Goal: Information Seeking & Learning: Learn about a topic

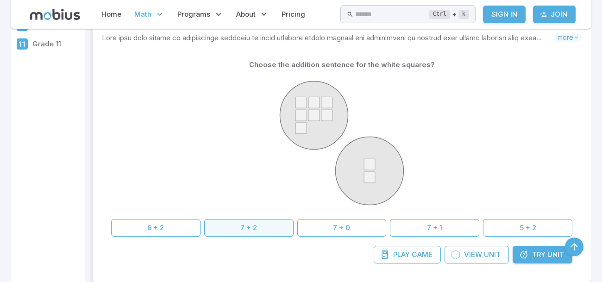
scroll to position [203, 0]
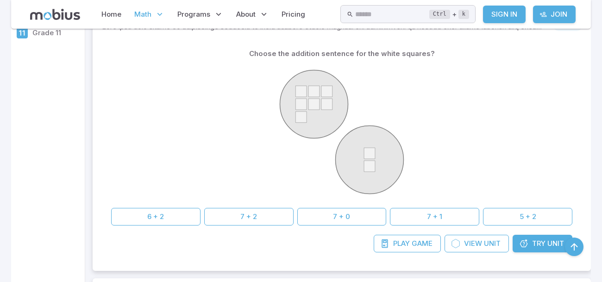
click at [523, 239] on icon at bounding box center [523, 243] width 9 height 9
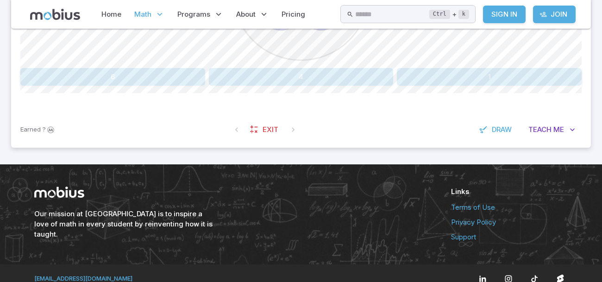
scroll to position [377, 0]
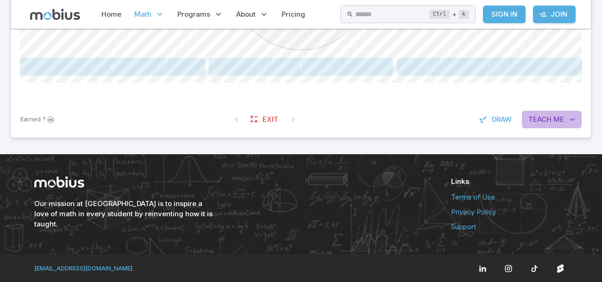
click at [561, 117] on span "Me" at bounding box center [559, 119] width 11 height 10
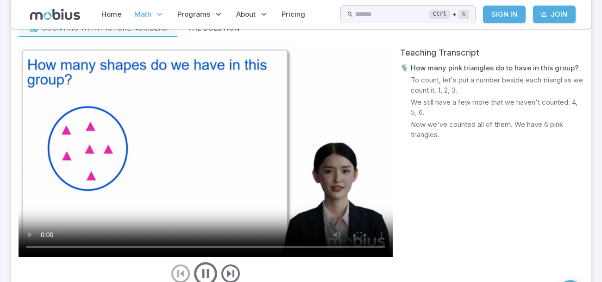
scroll to position [479, 0]
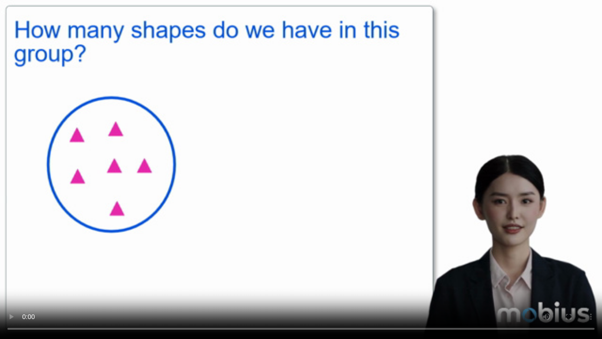
click at [36, 127] on video at bounding box center [301, 169] width 602 height 339
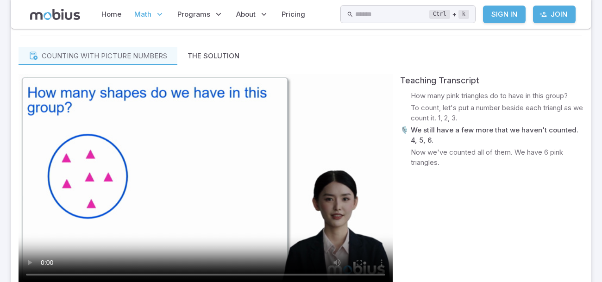
click at [208, 113] on video at bounding box center [206, 179] width 374 height 211
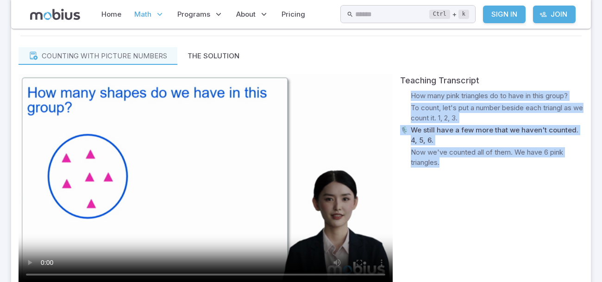
drag, startPoint x: 531, startPoint y: 82, endPoint x: 529, endPoint y: 224, distance: 141.3
click at [529, 224] on div "Teaching Transcript 🎙️ How many pink triangles do to have in this group? 🎙️ To …" at bounding box center [491, 194] width 183 height 241
click at [241, 179] on video at bounding box center [206, 179] width 374 height 211
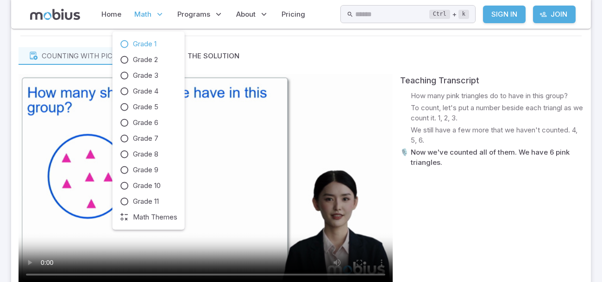
click at [151, 16] on p "Math" at bounding box center [150, 14] width 36 height 21
click at [151, 40] on span "Grade 1" at bounding box center [145, 44] width 24 height 10
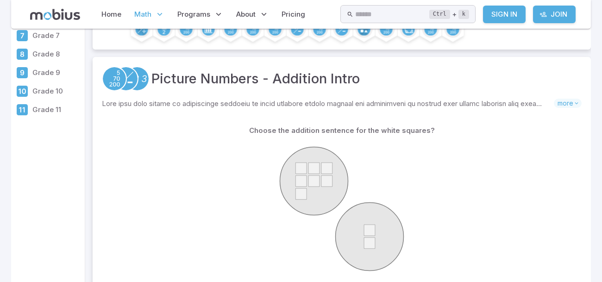
scroll to position [222, 0]
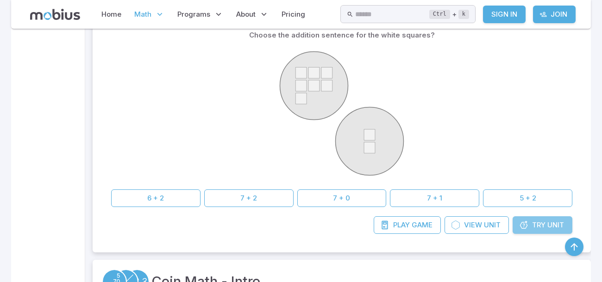
click at [567, 222] on link "Try Unit" at bounding box center [543, 225] width 60 height 18
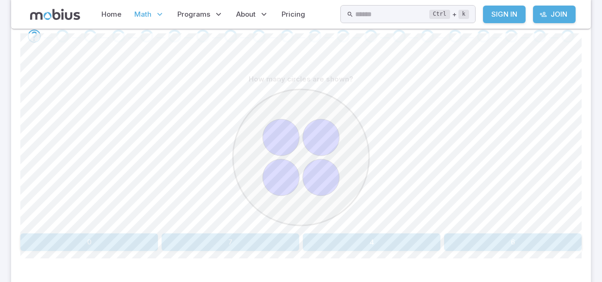
scroll to position [203, 0]
click at [388, 236] on button "4" at bounding box center [372, 241] width 138 height 18
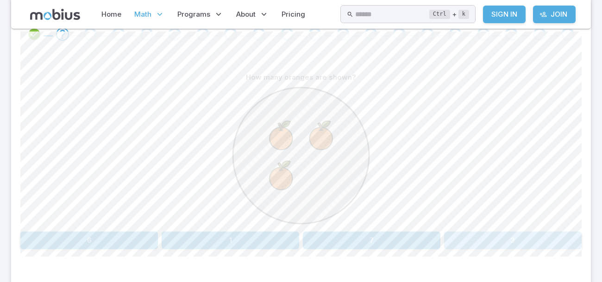
click at [500, 238] on button "3" at bounding box center [513, 241] width 138 height 18
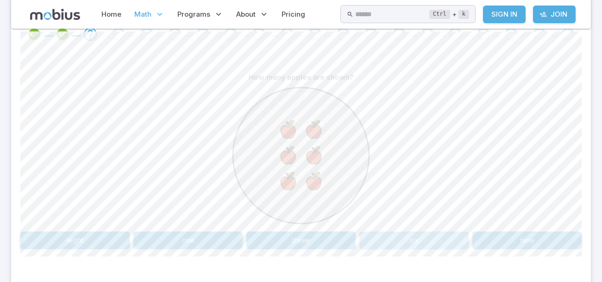
click at [387, 245] on button "six" at bounding box center [413, 241] width 109 height 18
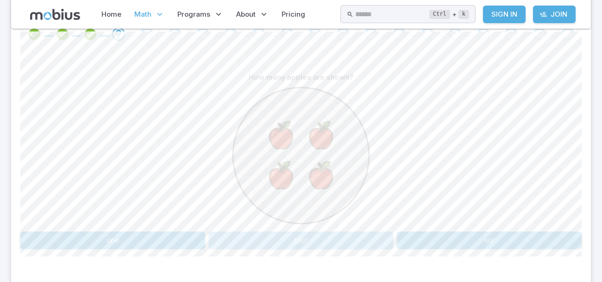
click at [286, 235] on button "four" at bounding box center [301, 241] width 185 height 18
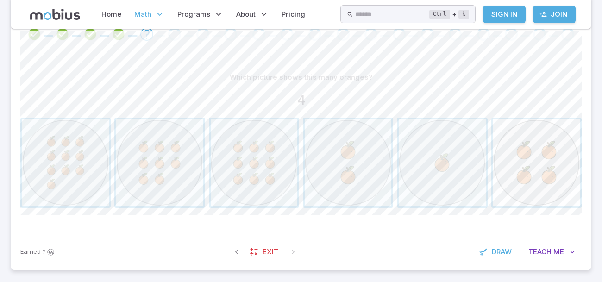
click at [512, 181] on span "button" at bounding box center [536, 163] width 87 height 87
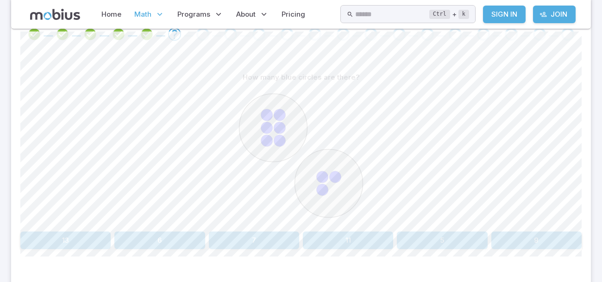
click at [325, 189] on circle at bounding box center [322, 190] width 12 height 12
click at [547, 233] on button "9" at bounding box center [536, 241] width 90 height 18
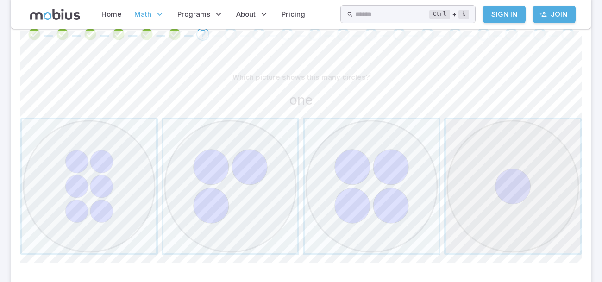
click at [531, 179] on span "button" at bounding box center [513, 187] width 134 height 134
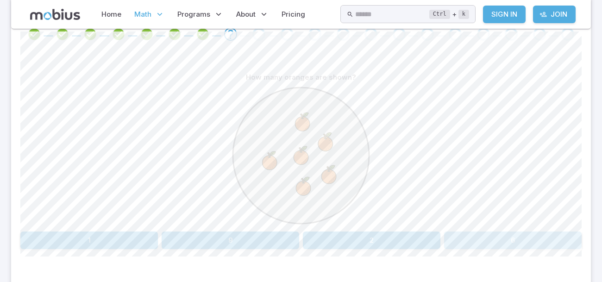
click at [453, 240] on button "6" at bounding box center [513, 241] width 138 height 18
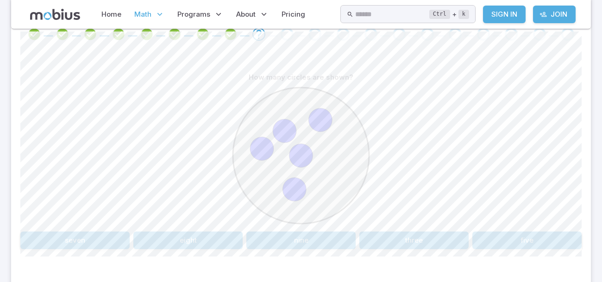
click at [510, 234] on button "five" at bounding box center [526, 241] width 109 height 18
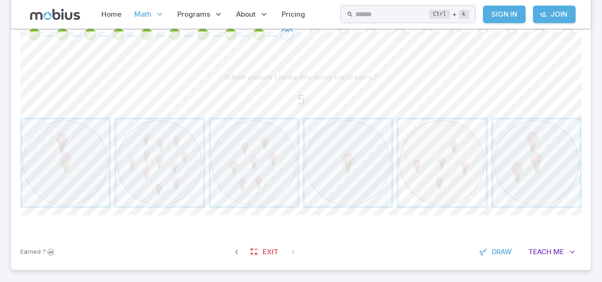
click at [454, 145] on span "button" at bounding box center [442, 163] width 87 height 87
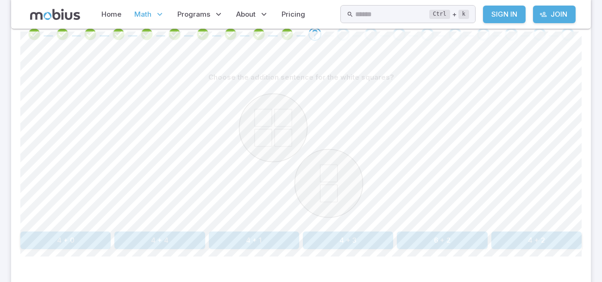
click at [416, 235] on button "6 + 2" at bounding box center [442, 241] width 90 height 18
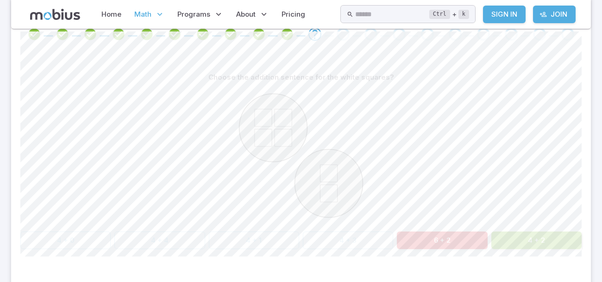
click at [516, 232] on button "4 + 2" at bounding box center [536, 241] width 90 height 18
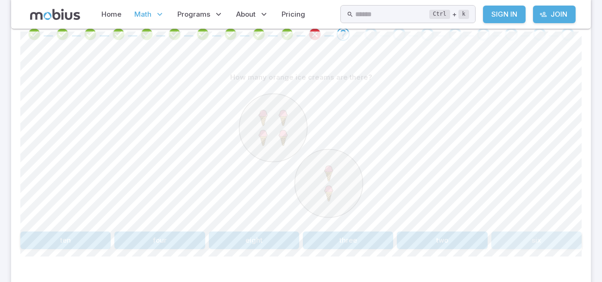
click at [516, 243] on button "six" at bounding box center [536, 241] width 90 height 18
click at [255, 237] on button "4 + 2" at bounding box center [254, 241] width 90 height 18
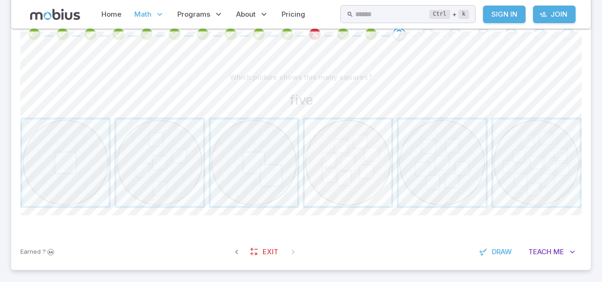
click at [352, 144] on span "button" at bounding box center [348, 163] width 87 height 87
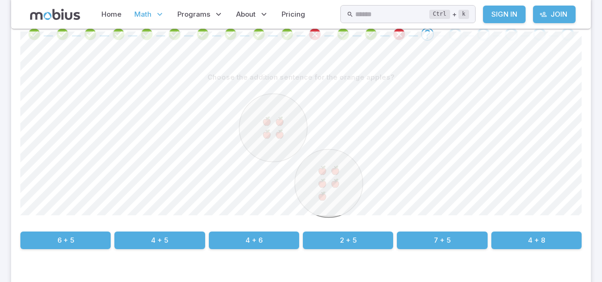
click at [168, 183] on div at bounding box center [300, 157] width 561 height 142
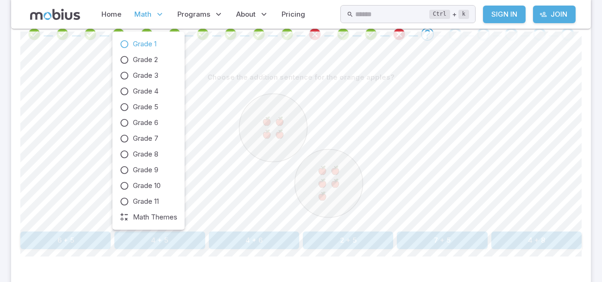
click at [150, 12] on span "Math" at bounding box center [142, 14] width 17 height 10
click at [149, 45] on span "Grade 1" at bounding box center [145, 44] width 24 height 10
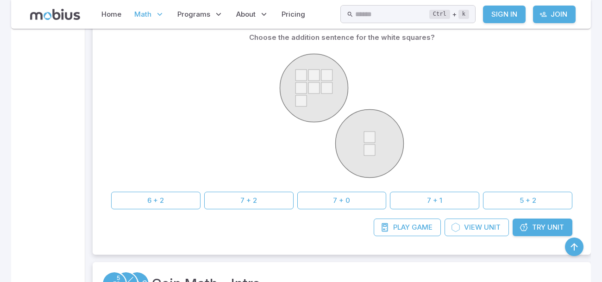
scroll to position [222, 0]
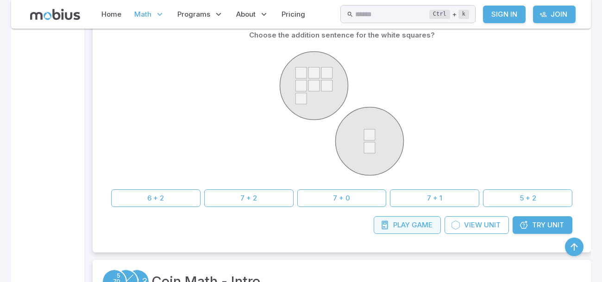
click at [428, 226] on span "Game" at bounding box center [422, 225] width 21 height 10
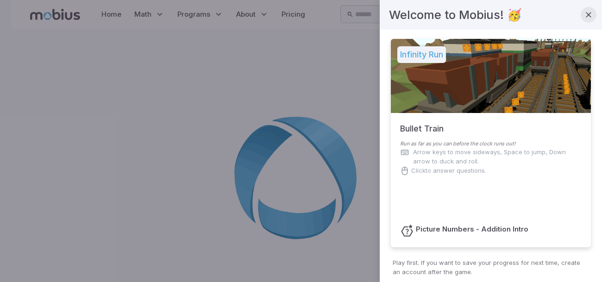
click at [591, 21] on button "button" at bounding box center [589, 15] width 16 height 16
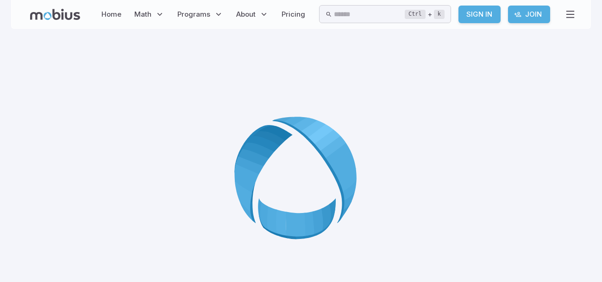
scroll to position [37, 0]
